Goal: Task Accomplishment & Management: Complete application form

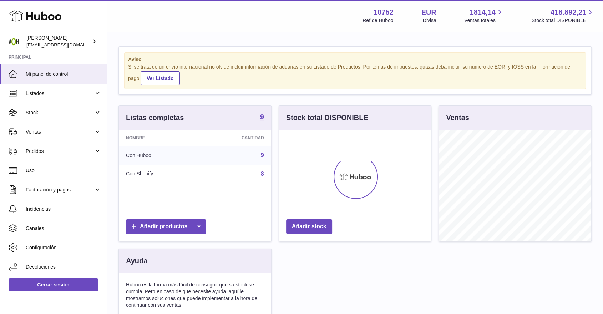
scroll to position [111, 152]
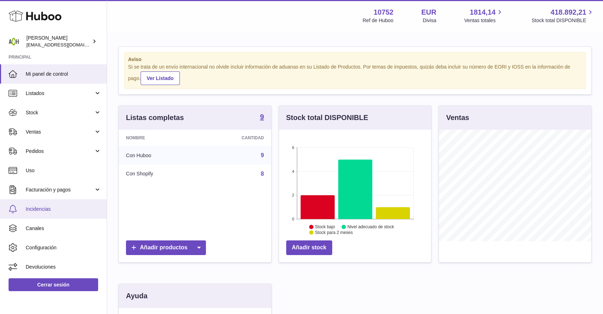
click at [34, 214] on link "Incidencias" at bounding box center [53, 208] width 107 height 19
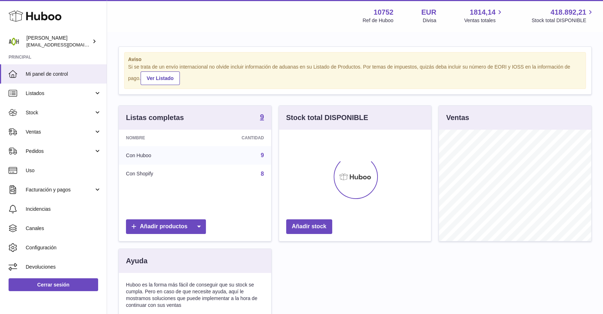
scroll to position [111, 152]
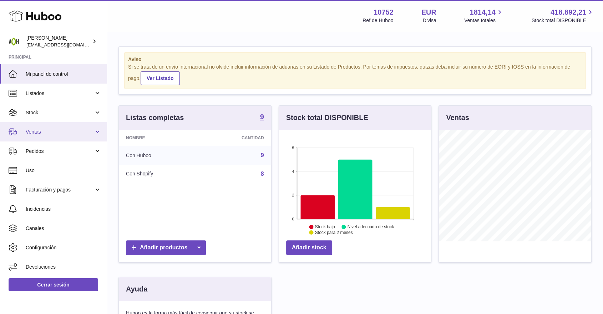
click at [62, 137] on link "Ventas" at bounding box center [53, 131] width 107 height 19
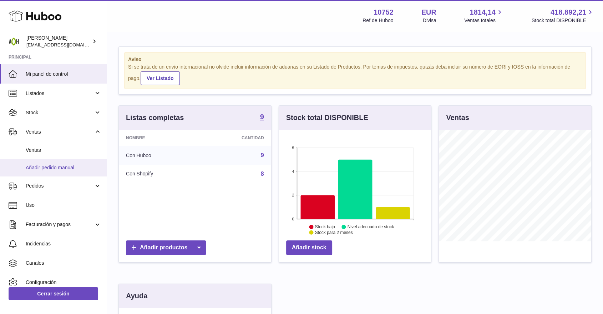
click at [56, 164] on link "Añadir pedido manual" at bounding box center [53, 167] width 107 height 17
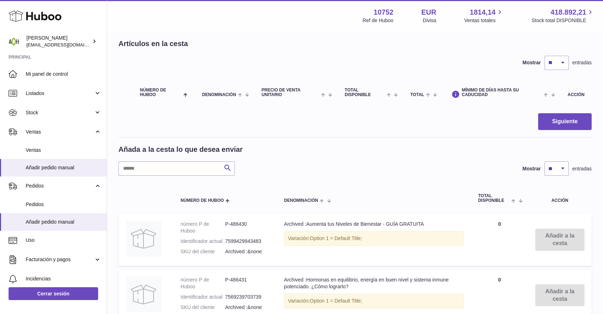
scroll to position [79, 0]
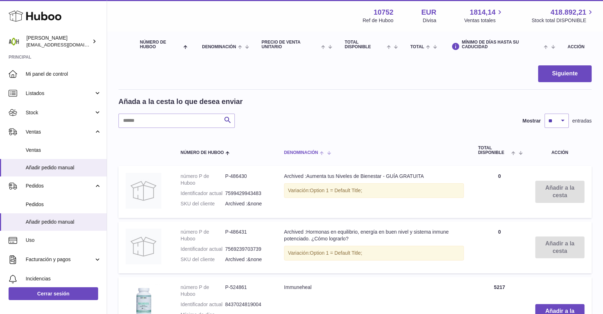
click at [310, 155] on th "Denominación" at bounding box center [374, 151] width 194 height 24
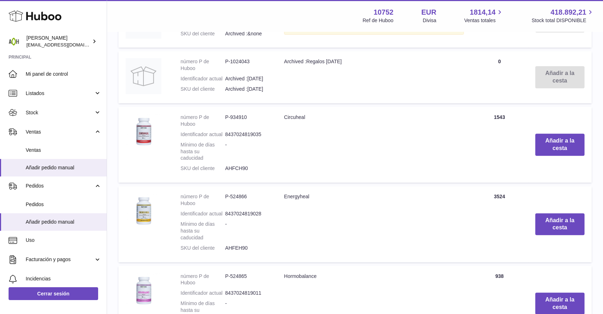
scroll to position [317, 0]
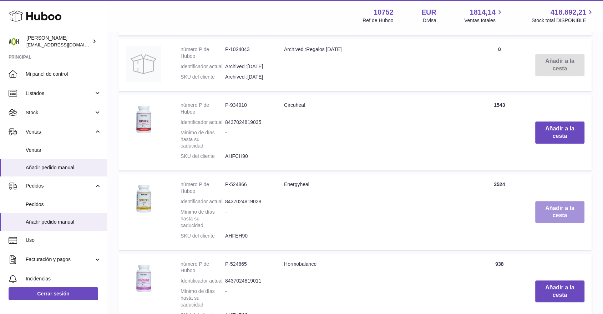
click at [536, 207] on button "Añadir a la cesta" at bounding box center [560, 212] width 49 height 22
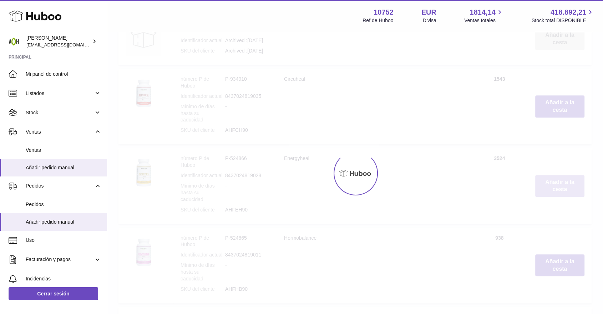
scroll to position [420, 0]
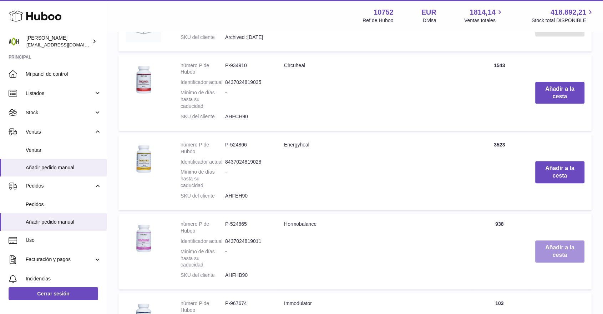
click at [554, 245] on button "Añadir a la cesta" at bounding box center [560, 251] width 49 height 22
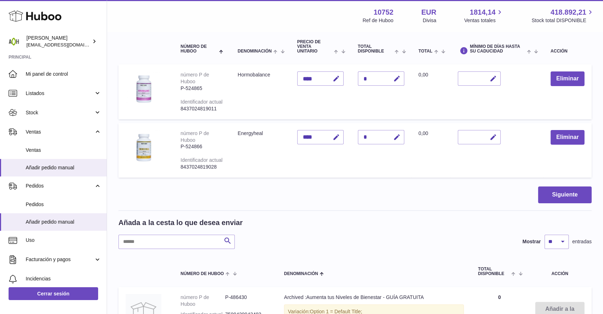
scroll to position [42, 0]
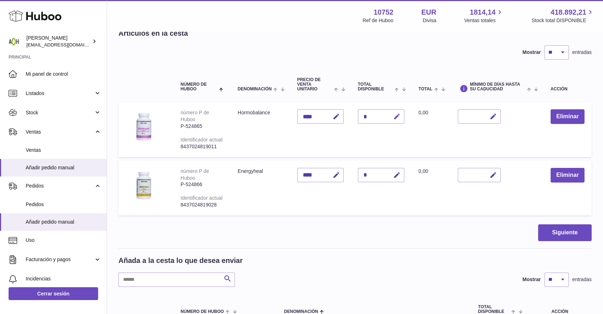
click at [395, 114] on icon "button" at bounding box center [396, 116] width 7 height 7
drag, startPoint x: 373, startPoint y: 111, endPoint x: 362, endPoint y: 116, distance: 11.7
click at [362, 116] on input "*" at bounding box center [381, 116] width 46 height 14
type input "*"
click at [396, 117] on icon "submit" at bounding box center [397, 116] width 6 height 6
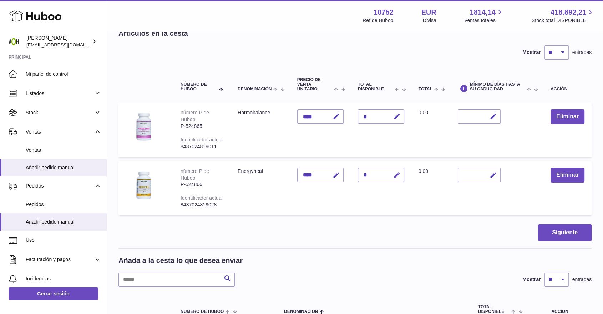
click at [398, 174] on icon "button" at bounding box center [396, 174] width 7 height 7
drag, startPoint x: 366, startPoint y: 173, endPoint x: 362, endPoint y: 175, distance: 4.2
click at [362, 175] on input "*" at bounding box center [381, 175] width 46 height 14
type input "*"
click at [397, 175] on icon "submit" at bounding box center [397, 175] width 6 height 6
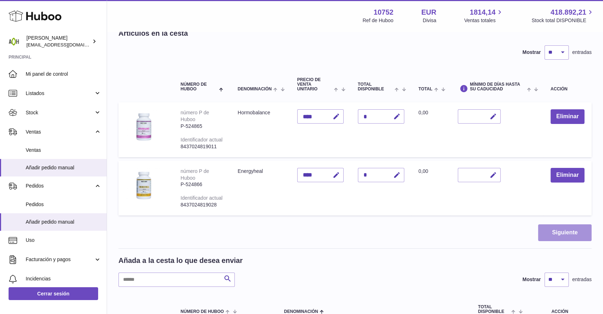
click at [556, 234] on button "Siguiente" at bounding box center [565, 232] width 54 height 17
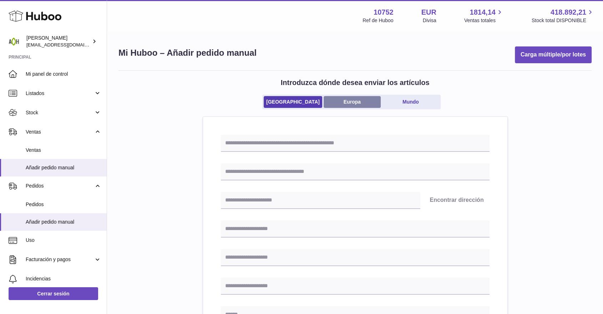
click at [347, 103] on link "Europa" at bounding box center [352, 102] width 57 height 12
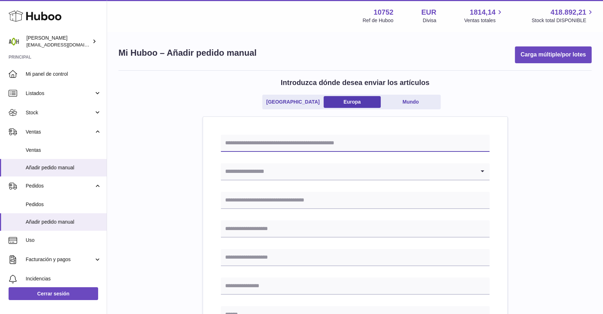
click at [310, 145] on input "text" at bounding box center [355, 143] width 269 height 17
drag, startPoint x: 237, startPoint y: 141, endPoint x: 252, endPoint y: 145, distance: 15.0
click at [252, 145] on input "*******" at bounding box center [355, 143] width 269 height 17
type input "*******"
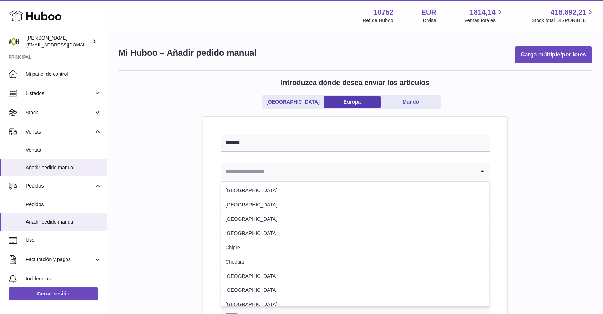
click at [260, 171] on input "Search for option" at bounding box center [348, 171] width 255 height 16
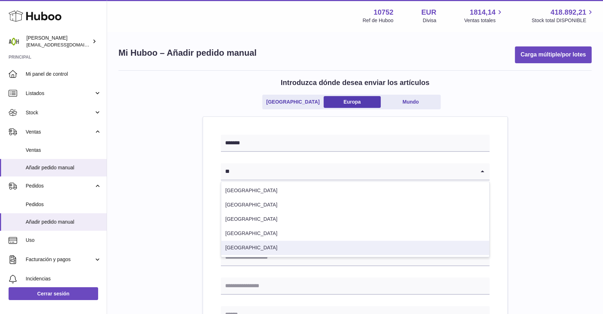
click at [231, 248] on li "España" at bounding box center [355, 248] width 268 height 14
type input "**"
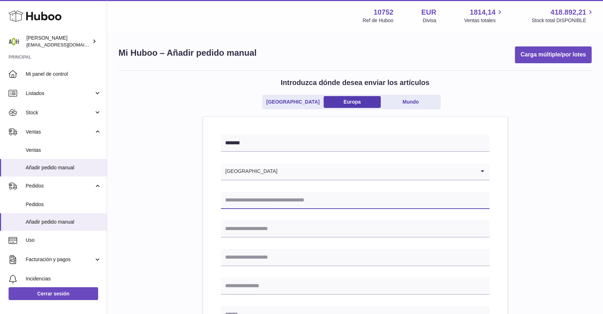
click at [248, 199] on input "text" at bounding box center [355, 200] width 269 height 17
type input "**********"
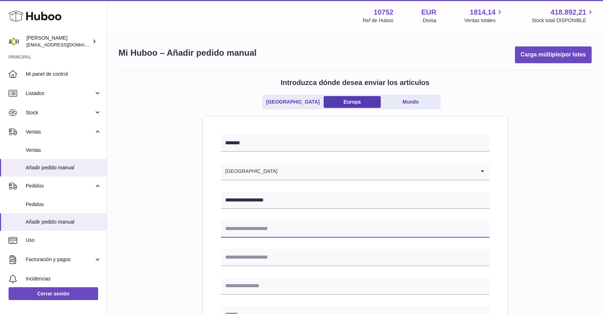
click at [285, 226] on input "text" at bounding box center [355, 228] width 269 height 17
type input "**********"
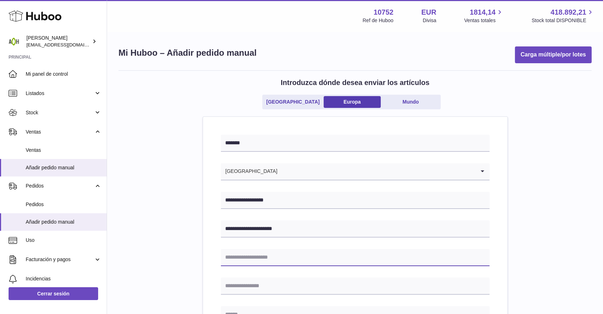
click at [247, 257] on input "text" at bounding box center [355, 257] width 269 height 17
type input "**********"
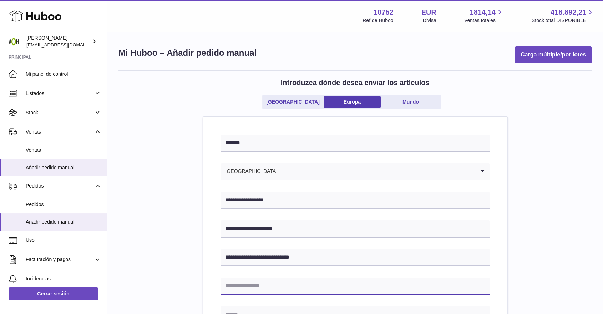
click at [270, 285] on input "text" at bounding box center [355, 285] width 269 height 17
type input "*"
type input "******"
click at [272, 308] on input "*" at bounding box center [355, 314] width 269 height 17
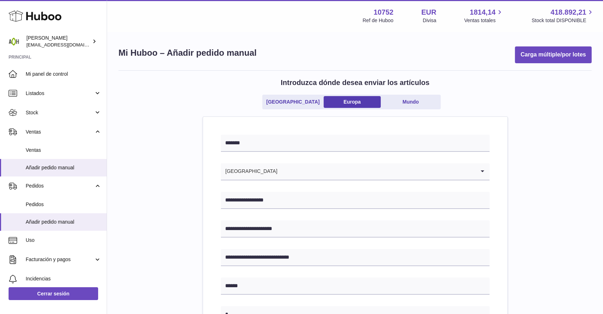
scroll to position [3, 0]
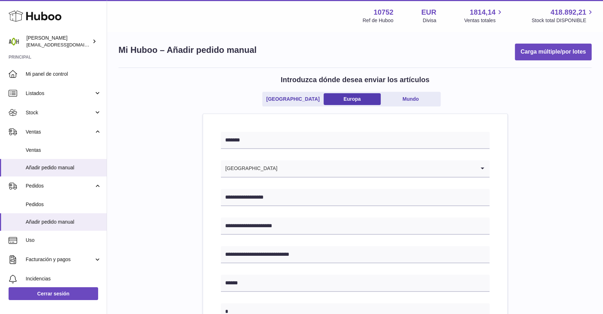
type input "**********"
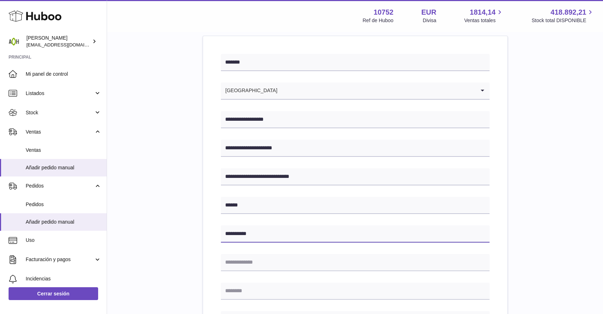
scroll to position [82, 0]
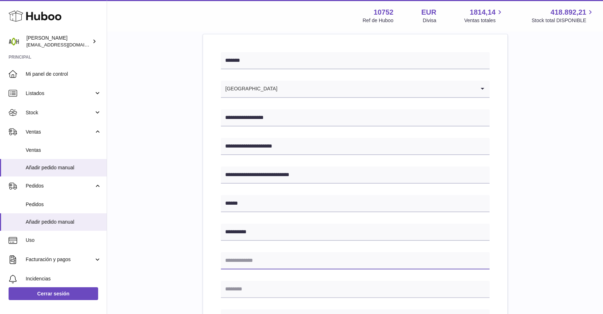
click at [260, 261] on input "text" at bounding box center [355, 260] width 269 height 17
type input "*****"
click at [275, 286] on input "text" at bounding box center [355, 289] width 269 height 17
type input "*********"
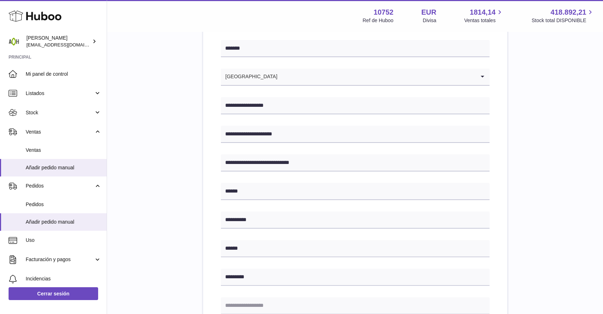
scroll to position [201, 0]
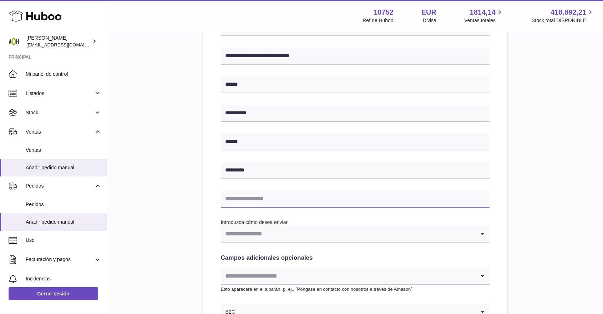
click at [248, 199] on input "text" at bounding box center [355, 198] width 269 height 17
type input "**********"
click at [246, 233] on input "Search for option" at bounding box center [348, 233] width 255 height 16
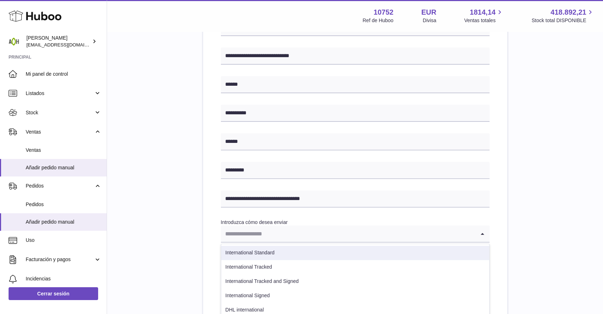
click at [246, 250] on li "International Standard" at bounding box center [355, 253] width 268 height 14
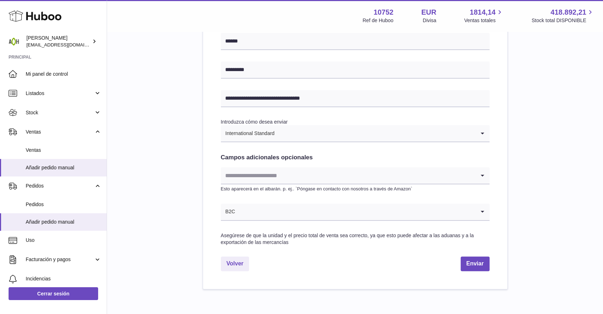
scroll to position [320, 0]
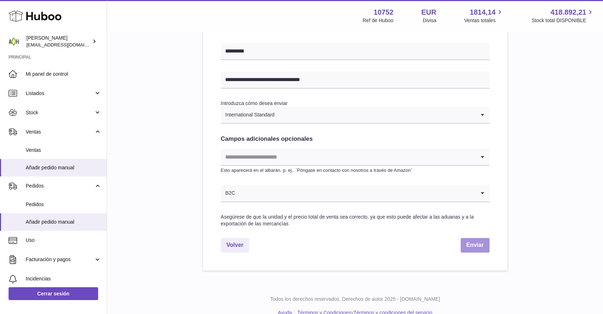
click at [480, 247] on button "Enviar" at bounding box center [475, 245] width 29 height 15
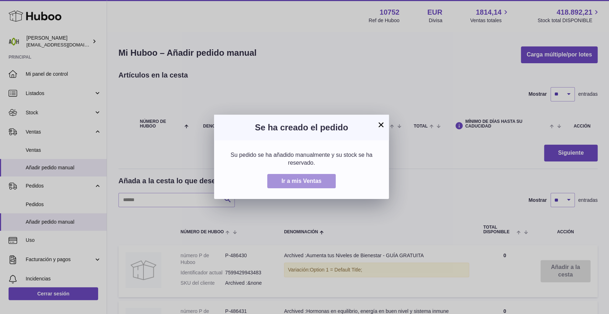
click at [303, 179] on span "Ir a mis Ventas" at bounding box center [302, 181] width 40 height 6
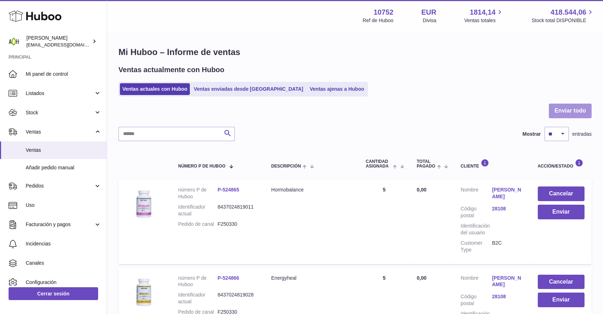
click at [562, 114] on button "Enviar todo" at bounding box center [570, 111] width 43 height 15
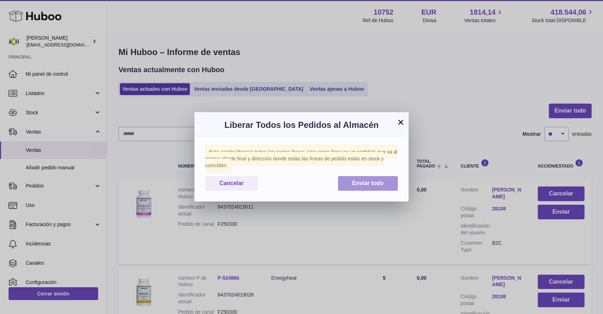
click at [371, 182] on span "Enviar todo" at bounding box center [367, 183] width 31 height 6
